Goal: Information Seeking & Learning: Learn about a topic

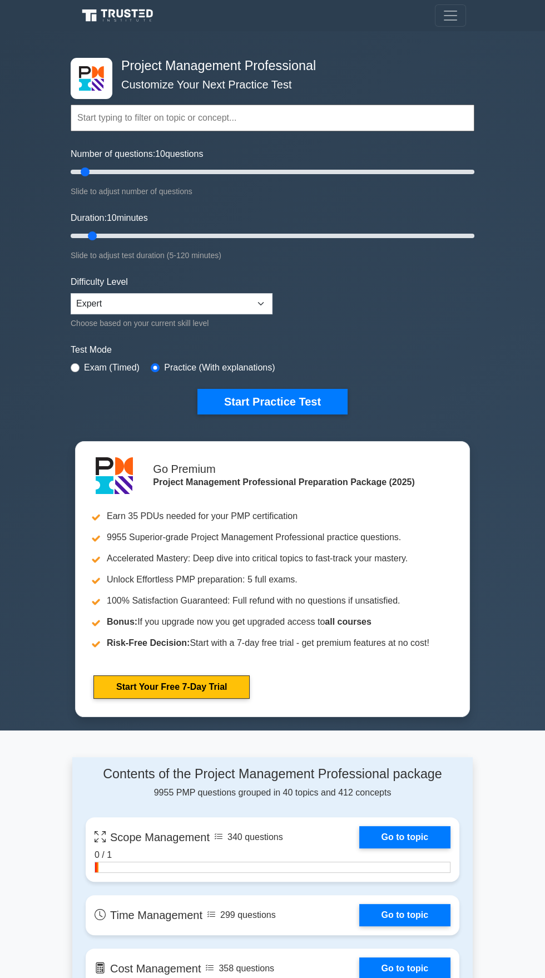
click at [303, 397] on button "Start Practice Test" at bounding box center [273, 402] width 150 height 26
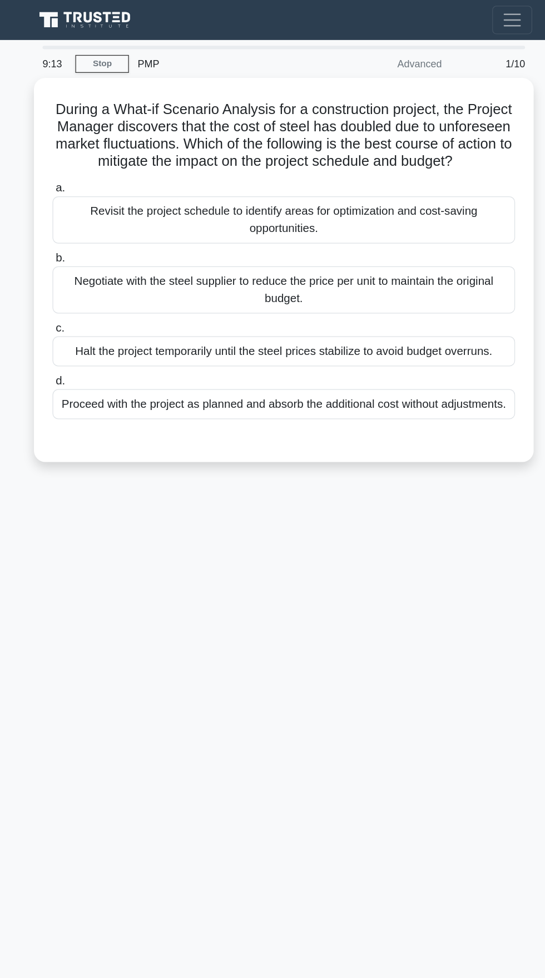
click at [409, 169] on div "Revisit the project schedule to identify areas for optimization and cost-saving…" at bounding box center [272, 171] width 361 height 37
click at [92, 150] on input "a. Revisit the project schedule to identify areas for optimization and cost-sav…" at bounding box center [92, 146] width 0 height 7
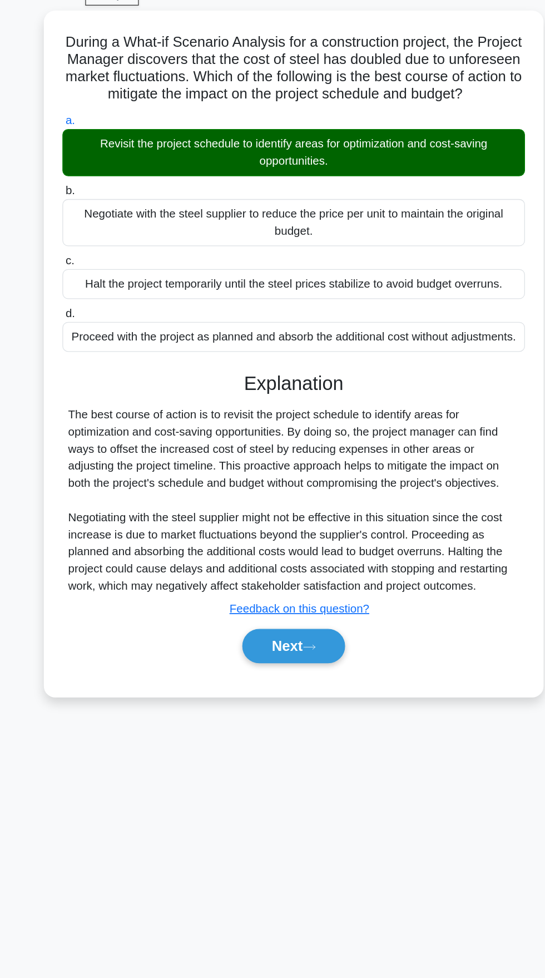
click at [278, 550] on button "Next" at bounding box center [273, 555] width 80 height 27
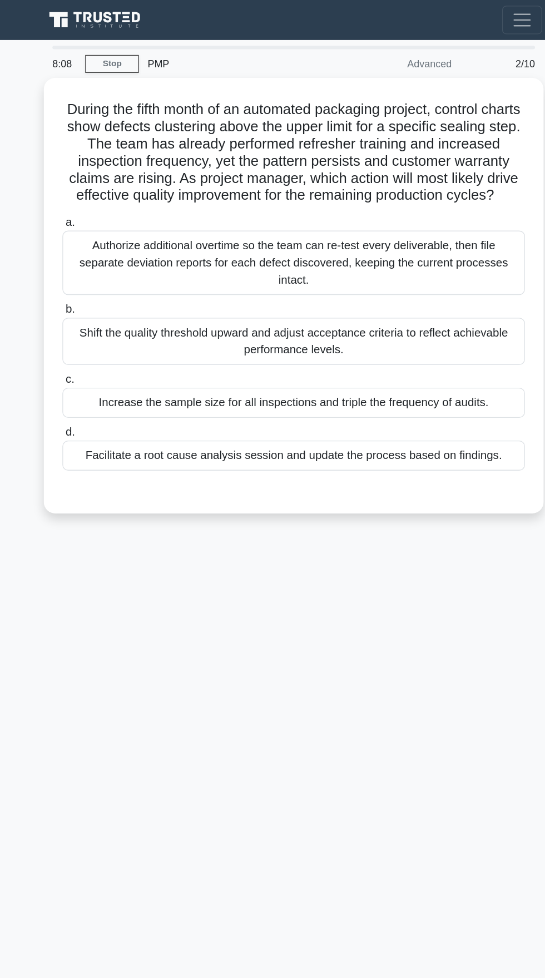
click at [351, 250] on div "Shift the quality threshold upward and adjust acceptance criteria to reflect ac…" at bounding box center [272, 266] width 361 height 37
click at [92, 245] on input "b. Shift the quality threshold upward and adjust acceptance criteria to reflect…" at bounding box center [92, 241] width 0 height 7
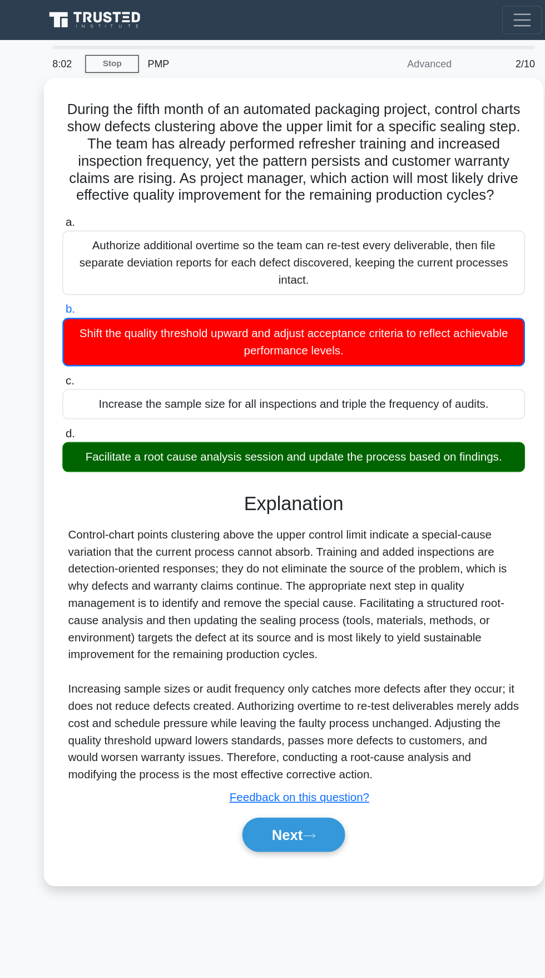
click at [278, 616] on u "Feedback on this question?" at bounding box center [277, 620] width 109 height 9
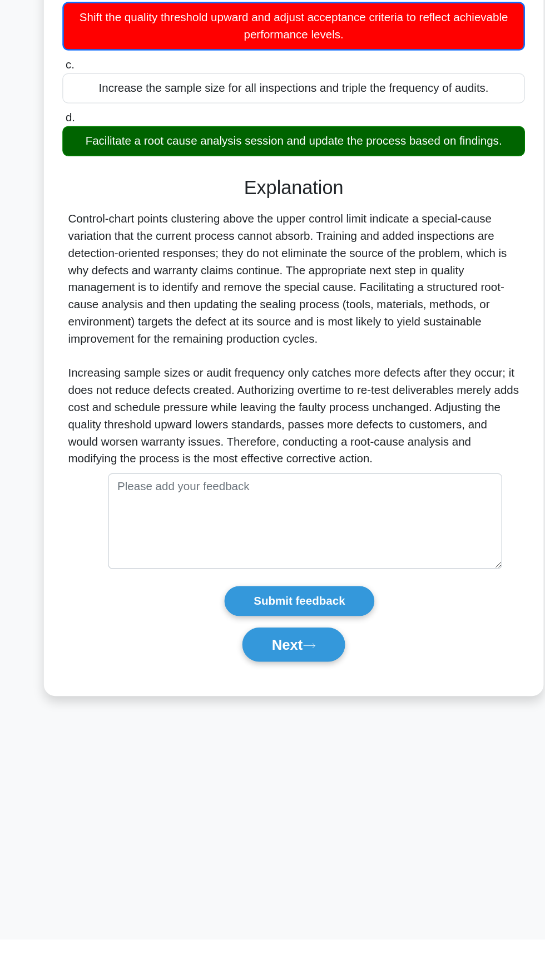
click at [278, 735] on button "Next" at bounding box center [273, 748] width 80 height 27
